Goal: Obtain resource: Download file/media

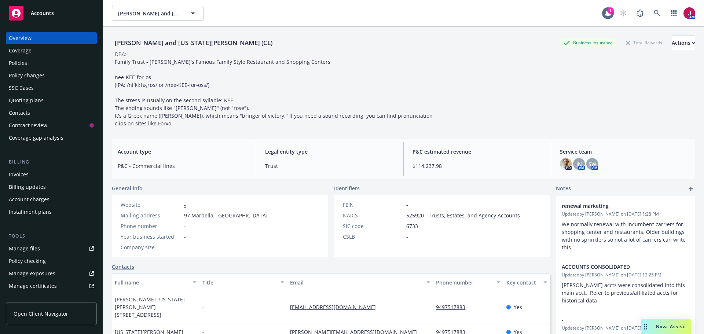
click at [50, 100] on div "Quoting plans" at bounding box center [51, 101] width 85 height 12
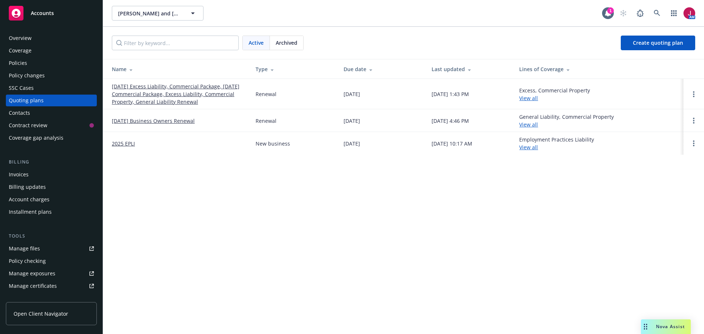
click at [172, 94] on link "[DATE] Excess Liability, Commercial Package, [DATE] Commercial Package, Excess …" at bounding box center [178, 94] width 132 height 23
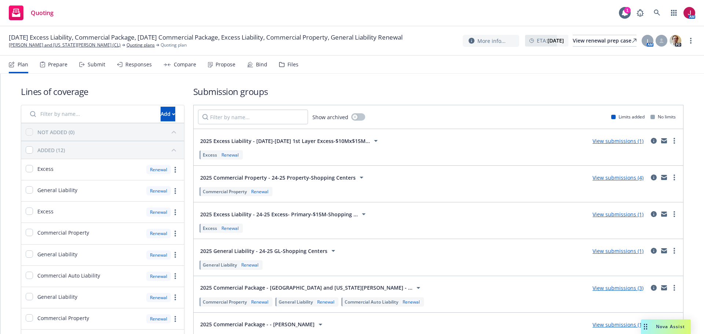
click at [402, 238] on div "2025 Excess Liability - 24-25 Excess- Primary-$15M-Shopping ... View submission…" at bounding box center [439, 220] width 490 height 36
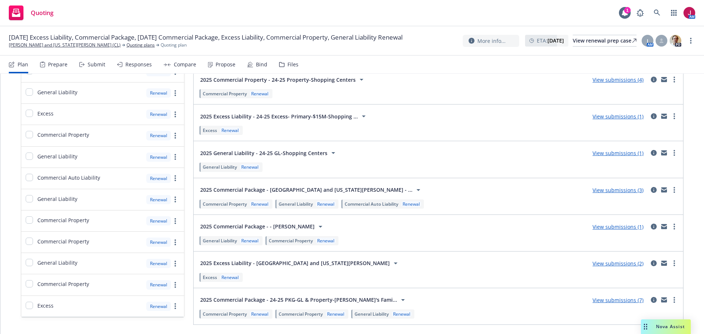
scroll to position [121, 0]
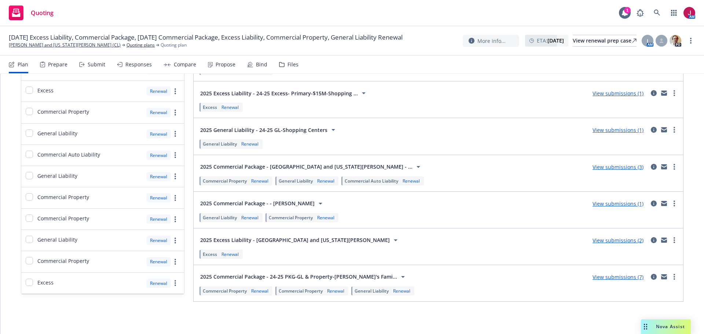
click at [456, 111] on div "Excess Renewal" at bounding box center [438, 107] width 481 height 12
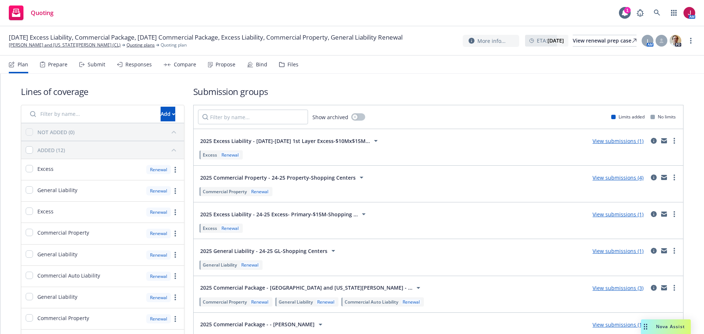
click at [611, 179] on link "View submissions (4)" at bounding box center [618, 177] width 51 height 7
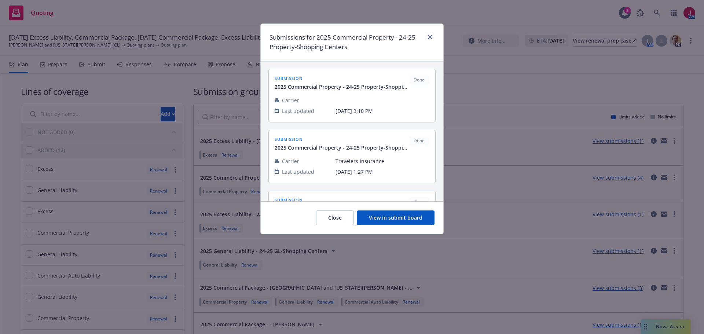
click at [389, 216] on button "View in submit board" at bounding box center [396, 218] width 78 height 15
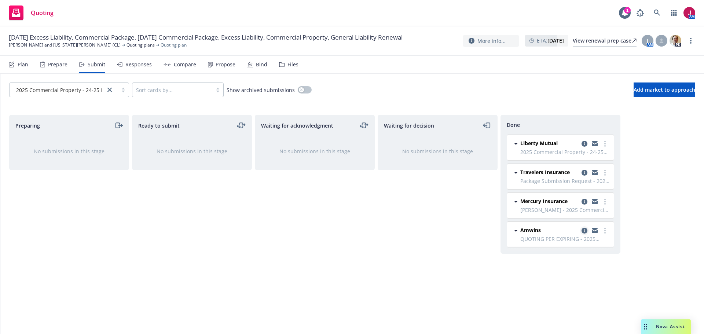
click at [583, 231] on icon "copy logging email" at bounding box center [585, 231] width 6 height 6
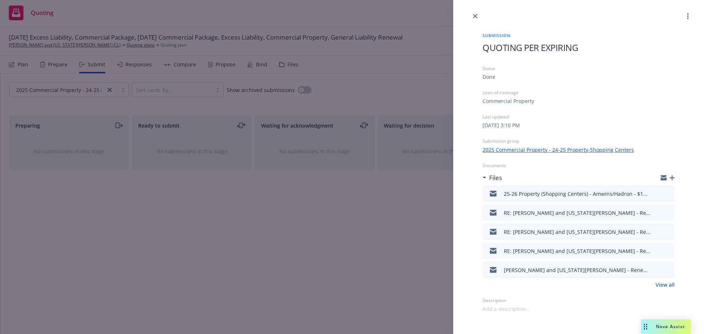
click at [655, 194] on icon "download file" at bounding box center [656, 193] width 6 height 6
click at [475, 16] on icon "close" at bounding box center [475, 16] width 4 height 4
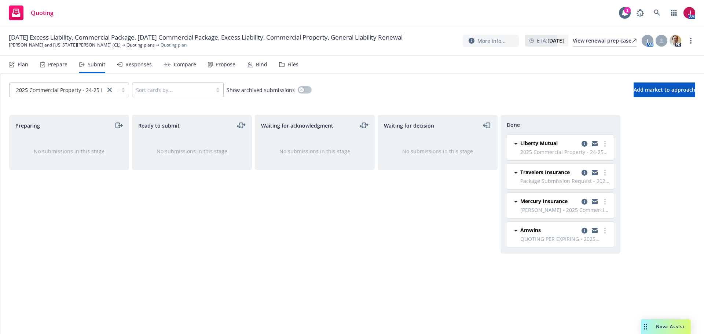
click at [25, 69] on div "Plan" at bounding box center [18, 65] width 19 height 18
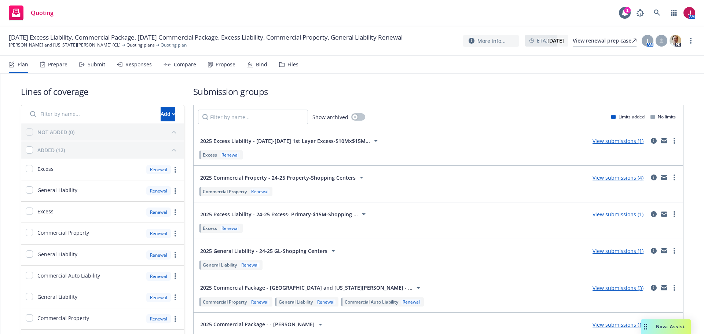
click at [611, 251] on link "View submissions (1)" at bounding box center [618, 251] width 51 height 7
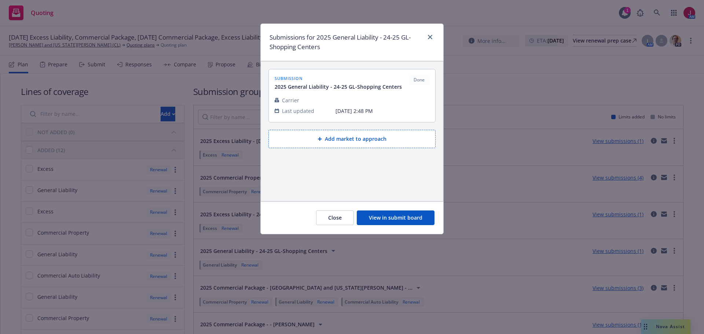
click at [402, 218] on button "View in submit board" at bounding box center [396, 218] width 78 height 15
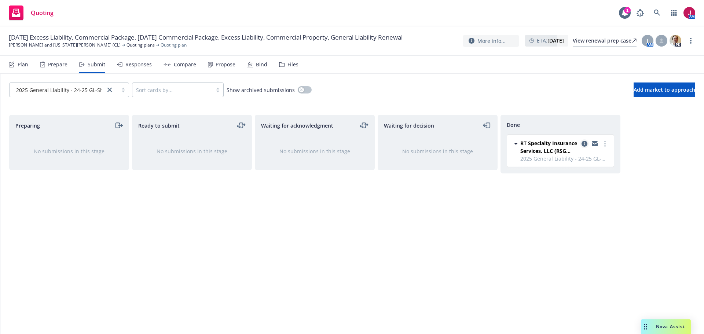
click at [584, 146] on icon "copy logging email" at bounding box center [585, 144] width 6 height 6
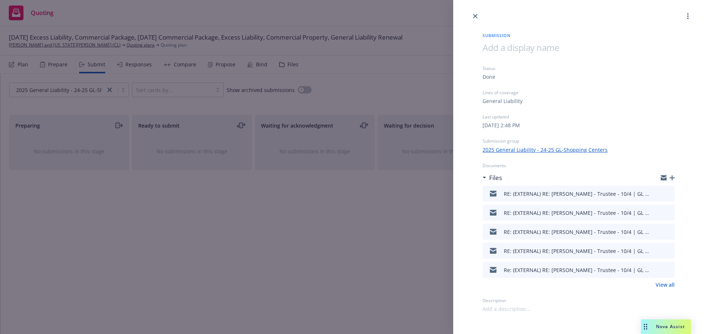
click at [663, 284] on link "View all" at bounding box center [665, 285] width 19 height 8
